Goal: Task Accomplishment & Management: Manage account settings

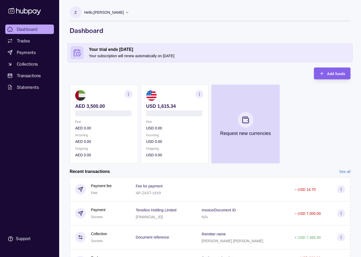
click at [95, 12] on p "Hello, [PERSON_NAME]" at bounding box center [104, 12] width 40 height 6
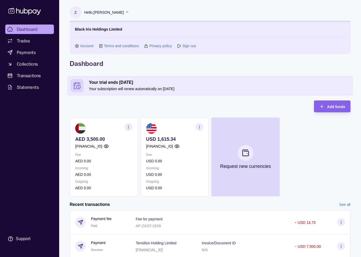
click at [96, 12] on p "Hello, [PERSON_NAME]" at bounding box center [104, 12] width 40 height 6
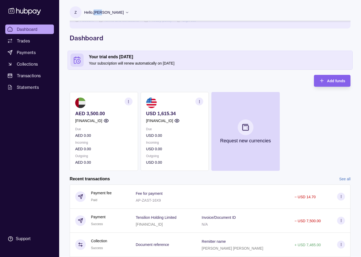
click at [96, 12] on p "Hello, [PERSON_NAME]" at bounding box center [104, 12] width 40 height 6
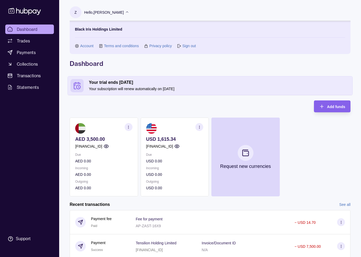
click at [183, 45] on link "Sign out" at bounding box center [188, 46] width 13 height 6
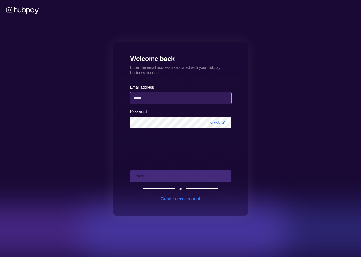
type input "**********"
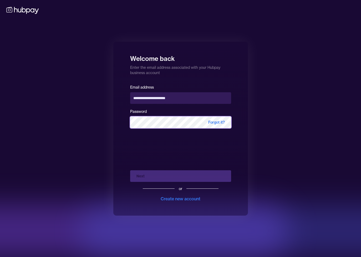
click at [181, 176] on button "Next" at bounding box center [180, 176] width 101 height 12
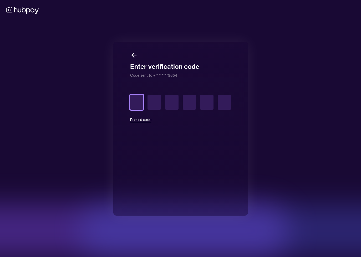
type input "*"
